Goal: Navigation & Orientation: Understand site structure

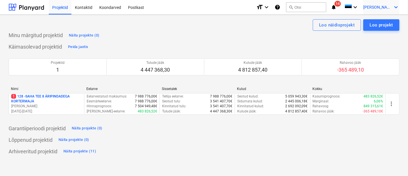
click at [387, 7] on span "[PERSON_NAME]" at bounding box center [377, 7] width 29 height 5
click at [378, 24] on div "Sätted" at bounding box center [382, 22] width 34 height 9
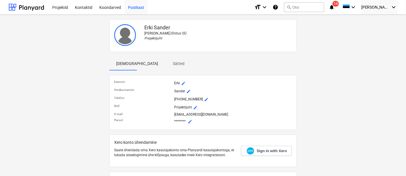
click at [132, 8] on div "Postkast" at bounding box center [136, 7] width 23 height 15
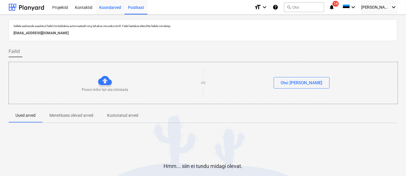
click at [110, 8] on div "Koondarved" at bounding box center [110, 7] width 29 height 15
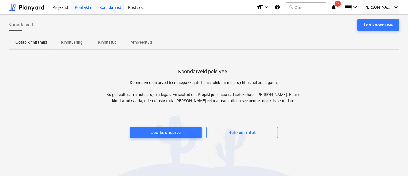
click at [85, 8] on div "Kontaktid" at bounding box center [83, 7] width 24 height 15
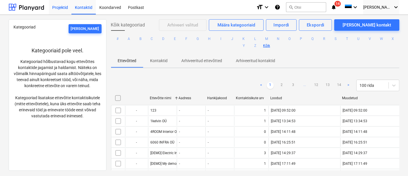
click at [61, 8] on div "Projektid" at bounding box center [60, 7] width 23 height 15
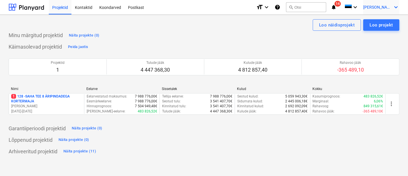
click at [387, 9] on span "[PERSON_NAME]" at bounding box center [377, 7] width 29 height 5
click at [373, 24] on div "Sätted" at bounding box center [382, 22] width 34 height 9
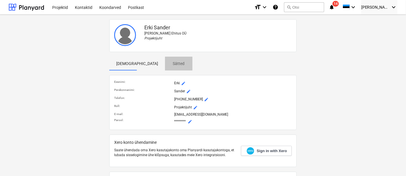
click at [172, 62] on p "Sätted" at bounding box center [179, 64] width 14 height 6
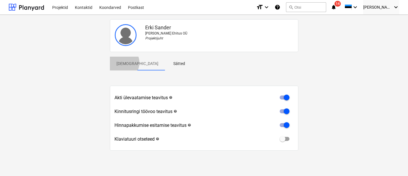
click at [122, 62] on p "[DEMOGRAPHIC_DATA]" at bounding box center [138, 64] width 42 height 6
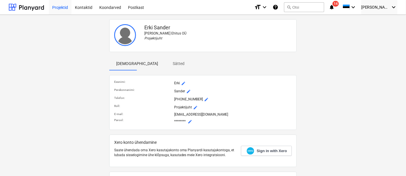
click at [59, 9] on div "Projektid" at bounding box center [60, 7] width 23 height 15
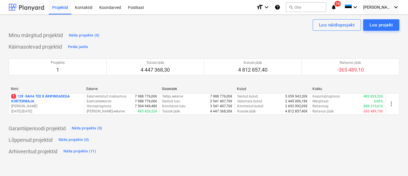
click at [31, 7] on div at bounding box center [27, 7] width 36 height 14
